Goal: Task Accomplishment & Management: Use online tool/utility

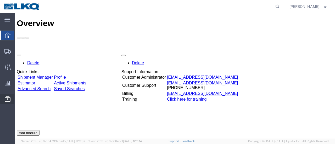
click at [0, 0] on span "Location Appointment" at bounding box center [0, 0] width 0 height 0
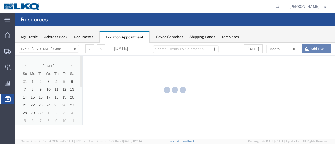
select select "28716"
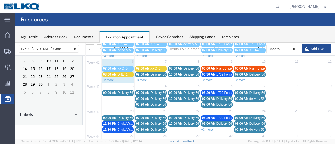
scroll to position [52, 0]
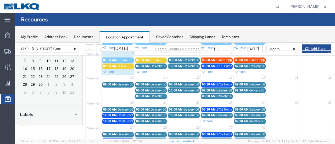
click at [279, 6] on agx-global-search at bounding box center [199, 6] width 168 height 13
click at [281, 7] on icon at bounding box center [277, 6] width 7 height 7
paste input "57036225"
type input "57036225"
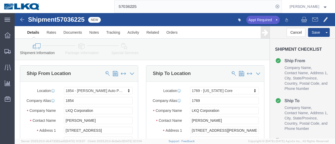
select select "28719"
select select "28716"
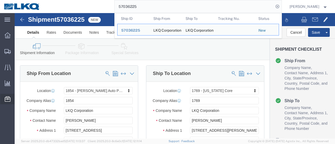
click at [0, 0] on span "Location Appointment" at bounding box center [0, 0] width 0 height 0
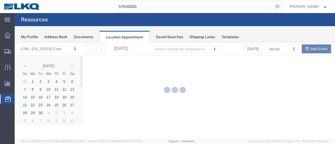
select select "28716"
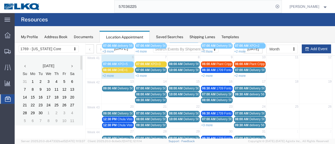
scroll to position [52, 0]
